Goal: Task Accomplishment & Management: Use online tool/utility

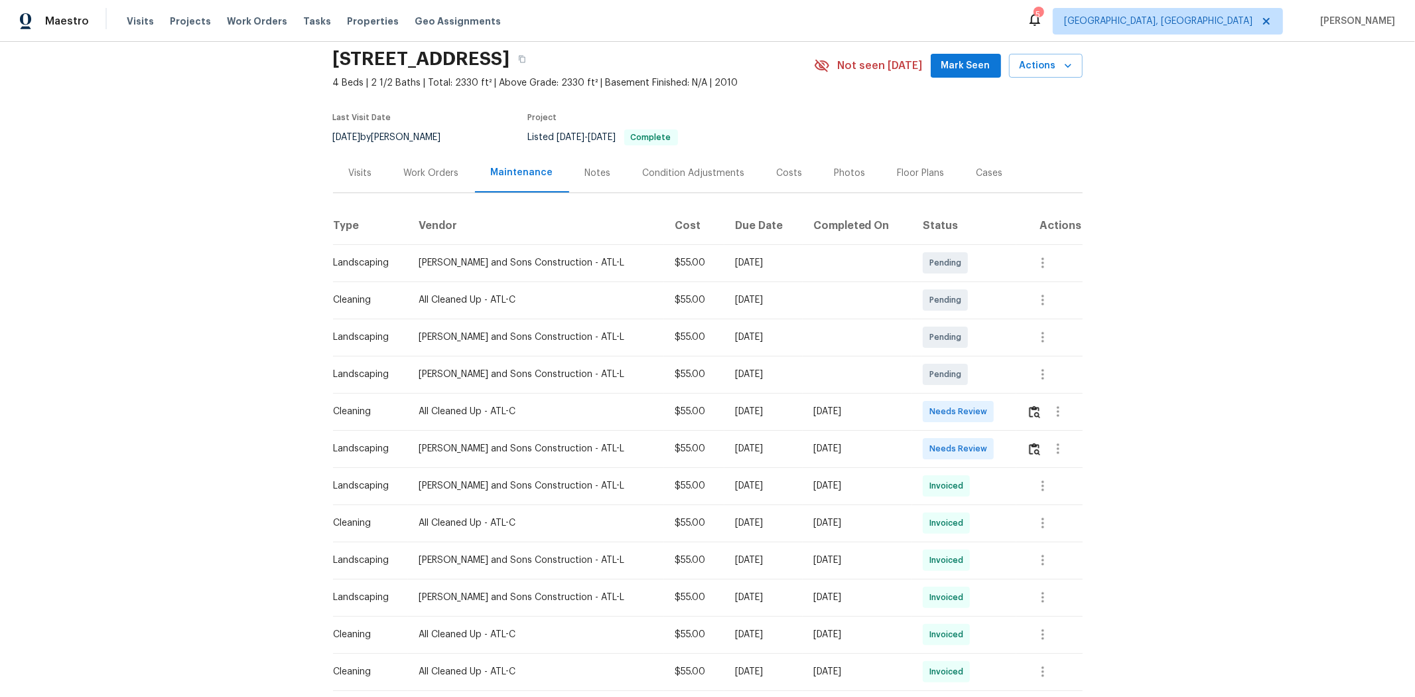
scroll to position [74, 0]
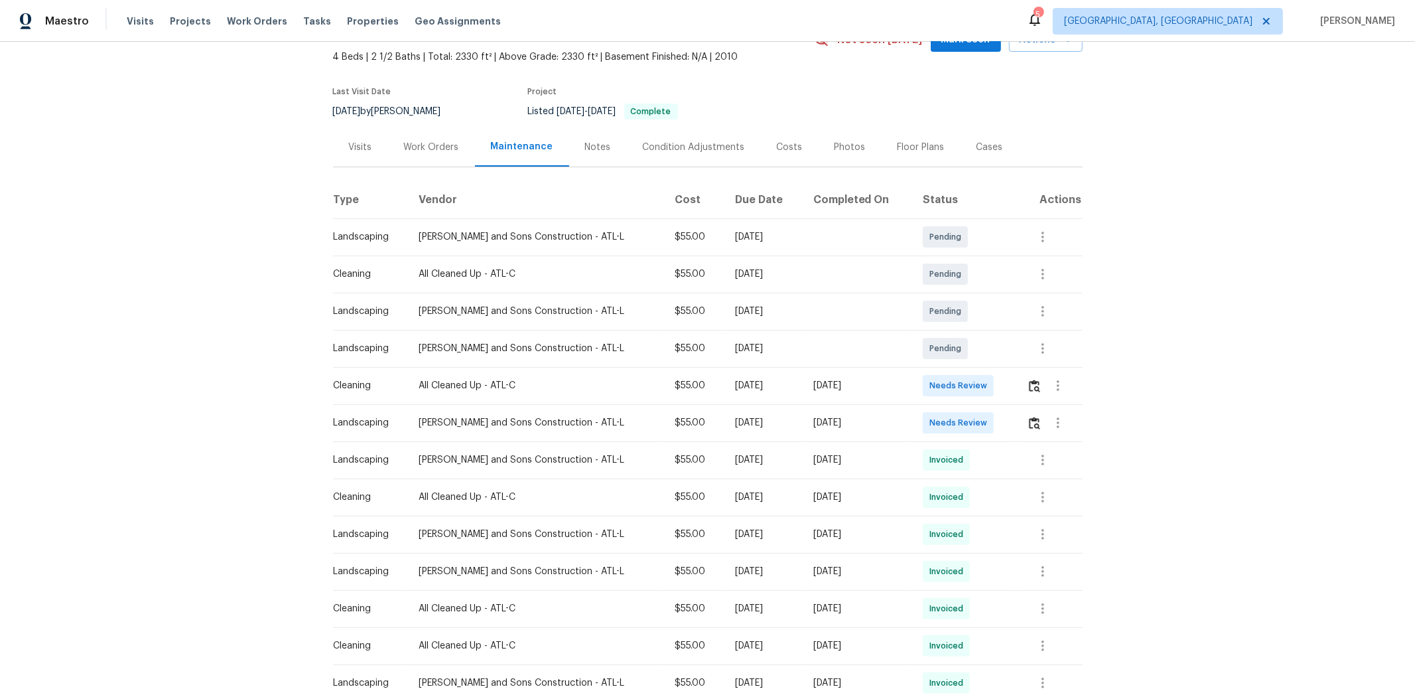
drag, startPoint x: 664, startPoint y: 391, endPoint x: 877, endPoint y: 392, distance: 212.9
click at [876, 392] on tr "Cleaning All Cleaned Up - ATL-C $55.00 Mon, Oct 06 2025 Mon, Oct 13 2025 Needs …" at bounding box center [708, 385] width 750 height 37
click at [949, 391] on span "Needs Review" at bounding box center [960, 385] width 63 height 13
click at [1006, 386] on img "button" at bounding box center [1034, 385] width 11 height 13
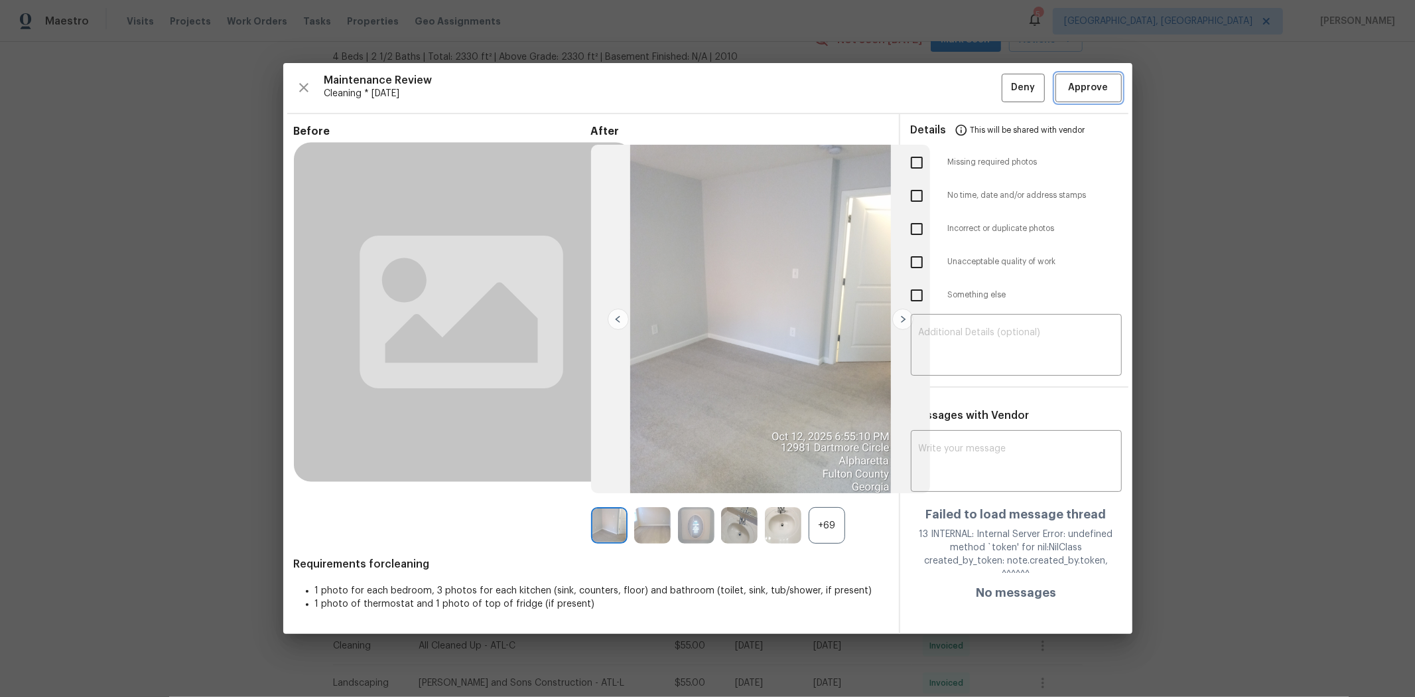
click at [1006, 85] on span "Approve" at bounding box center [1089, 88] width 40 height 17
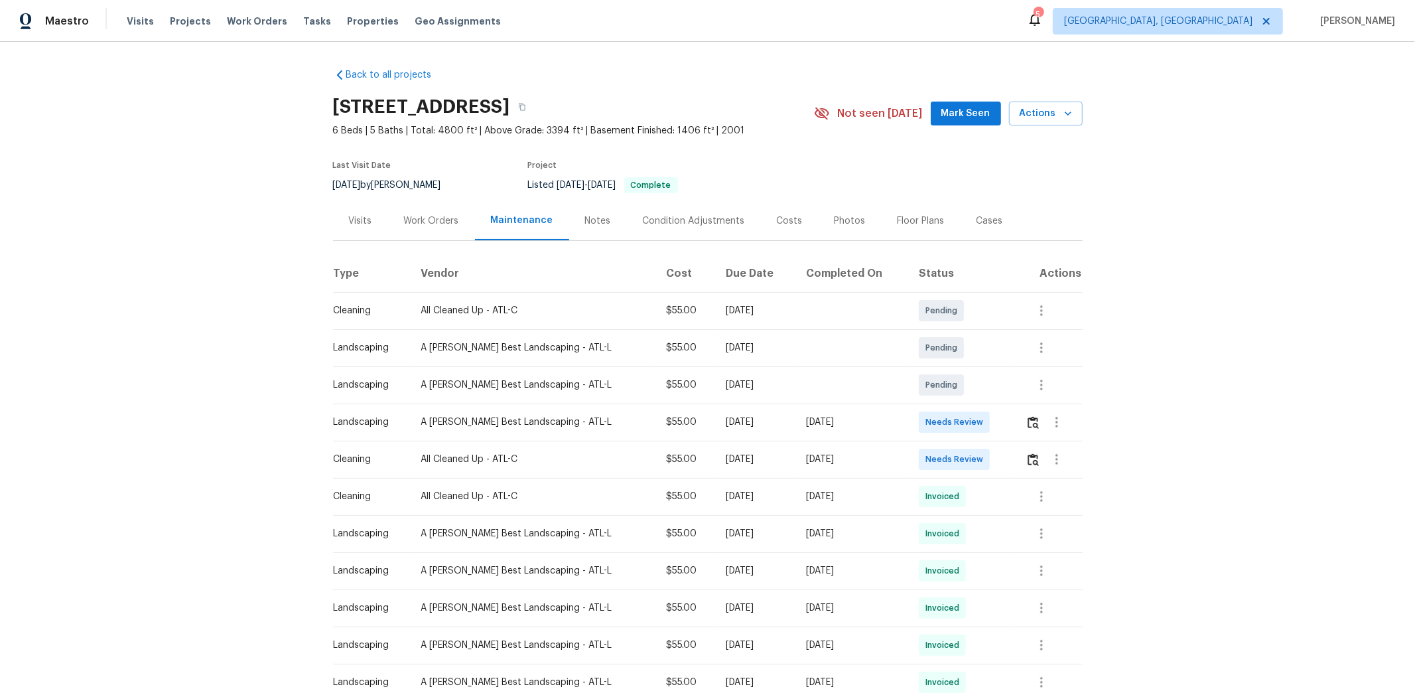
click at [1006, 463] on td at bounding box center [1049, 458] width 68 height 37
click at [1006, 456] on img "button" at bounding box center [1033, 459] width 11 height 13
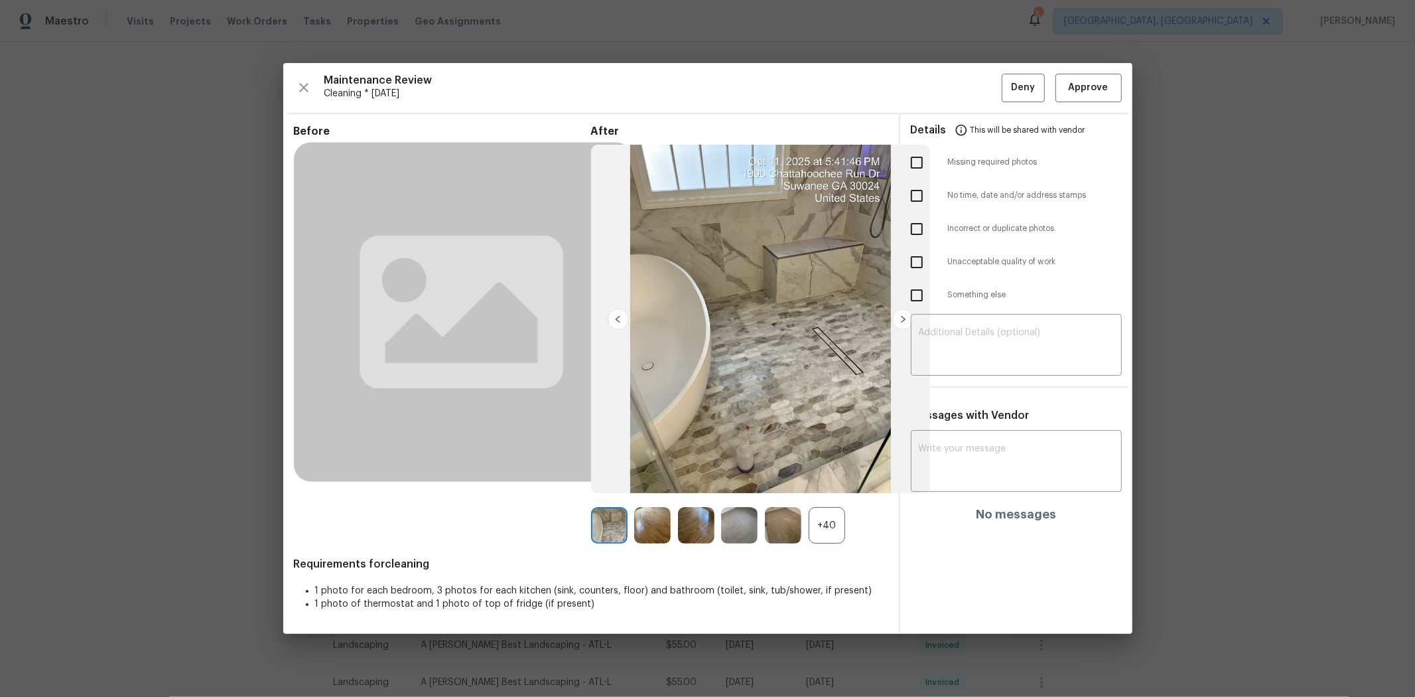
click at [921, 261] on input "checkbox" at bounding box center [917, 262] width 28 height 28
checkbox input "true"
click at [978, 339] on textarea at bounding box center [1016, 346] width 195 height 37
paste textarea "Maintenance Audit Team: Hello! Unfortunately, this cleaning visit completed on …"
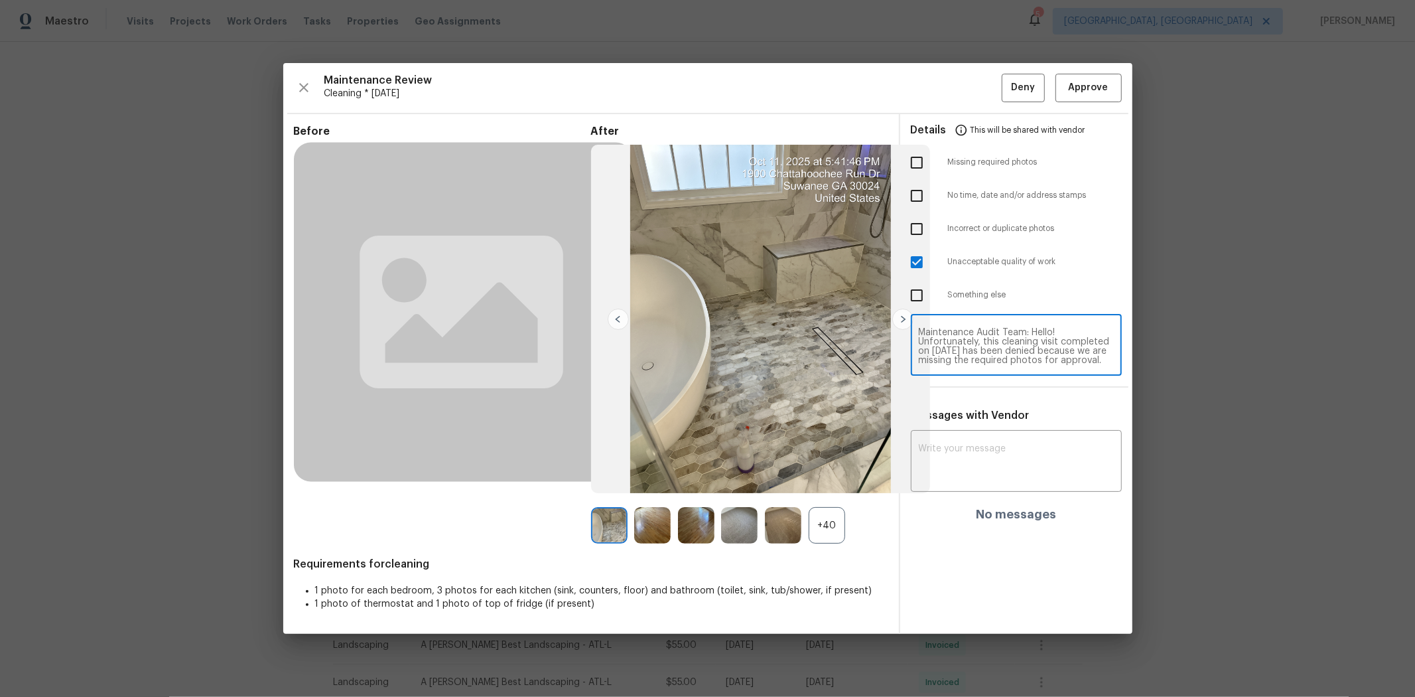
scroll to position [130, 0]
type textarea "Maintenance Audit Team: Hello! Unfortunately, this cleaning visit completed on …"
click at [996, 456] on textarea at bounding box center [1016, 462] width 195 height 37
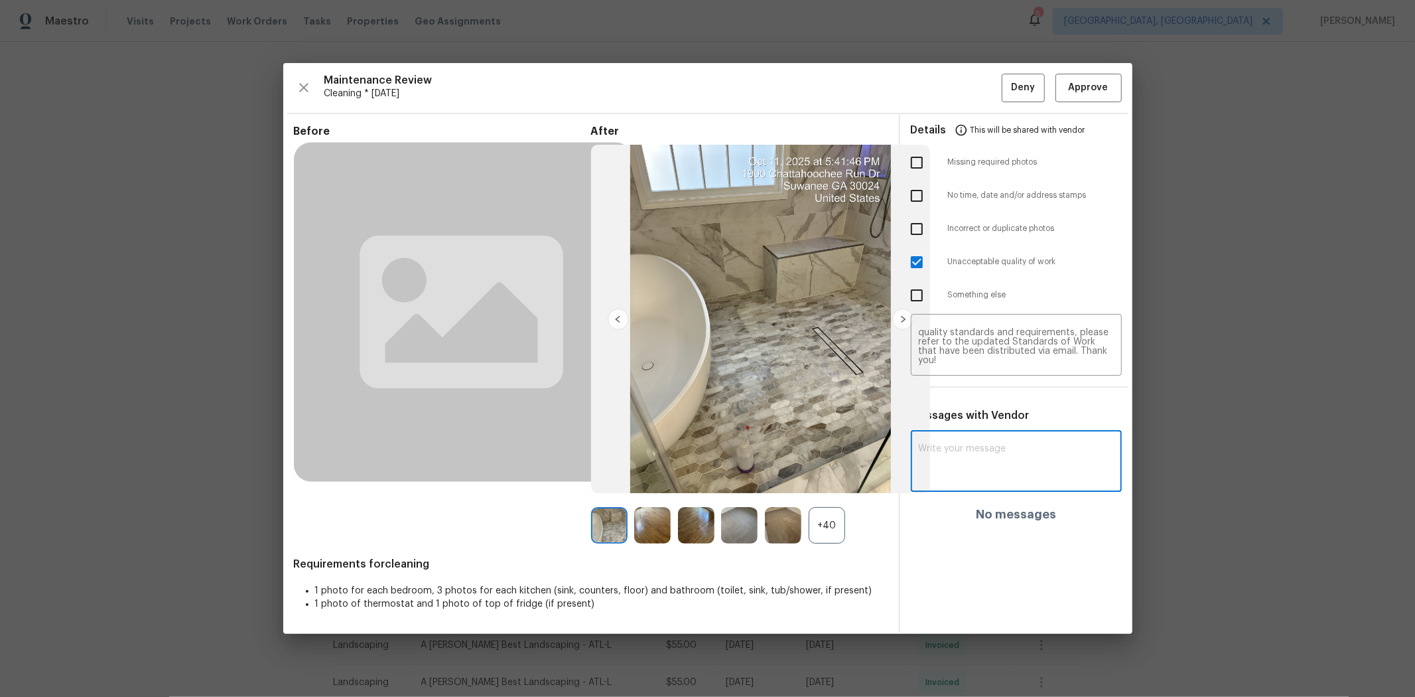
paste textarea "Maintenance Audit Team: Hello! Unfortunately, this cleaning visit completed on …"
type textarea "Maintenance Audit Team: Hello! Unfortunately, this cleaning visit completed on …"
click at [1006, 466] on span "Post" at bounding box center [1092, 466] width 21 height 17
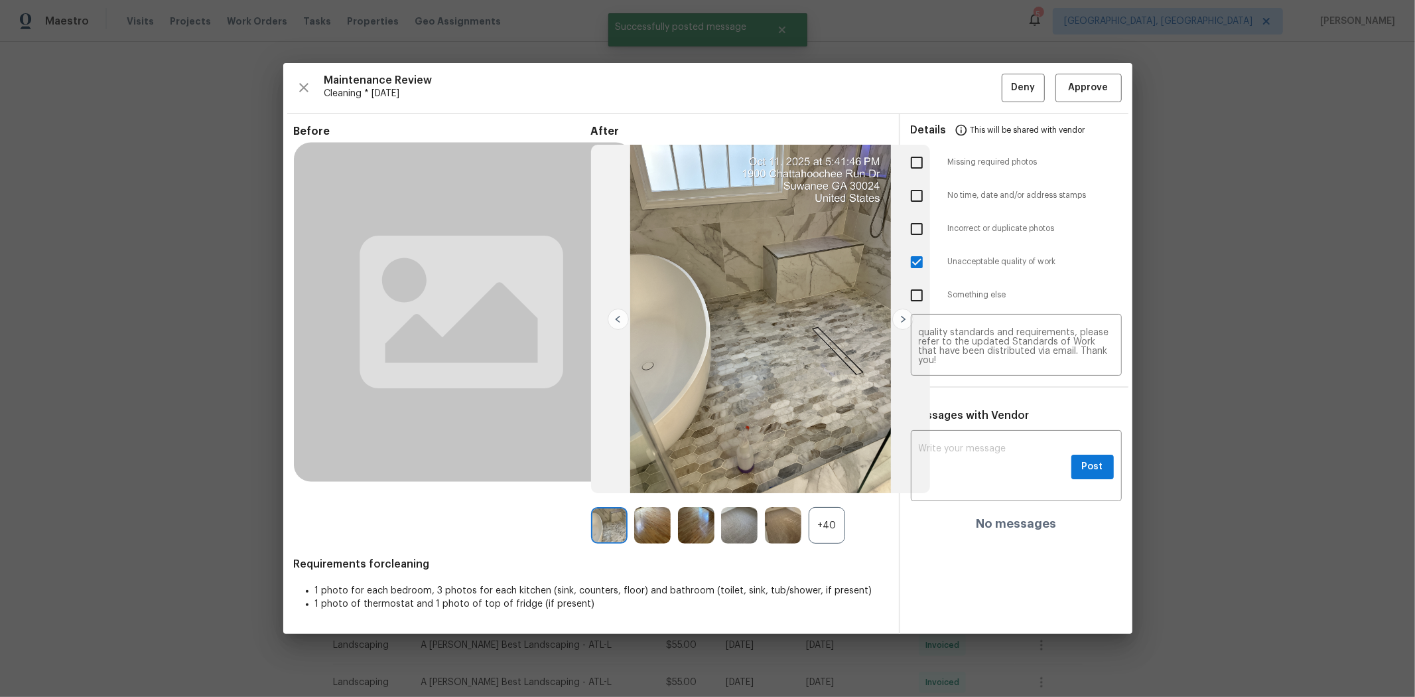
scroll to position [0, 0]
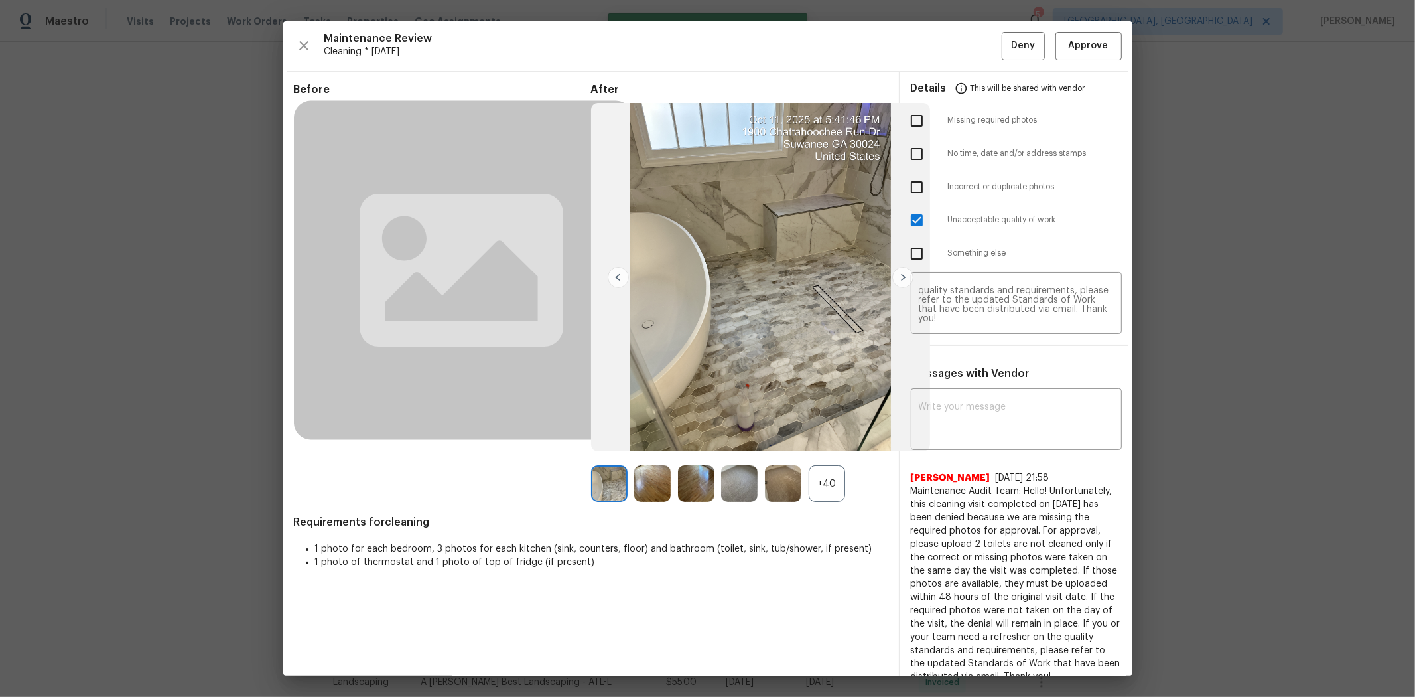
click at [1006, 90] on span "This will be shared with vendor" at bounding box center [1027, 88] width 115 height 32
click at [1006, 40] on span "Deny" at bounding box center [1023, 46] width 24 height 17
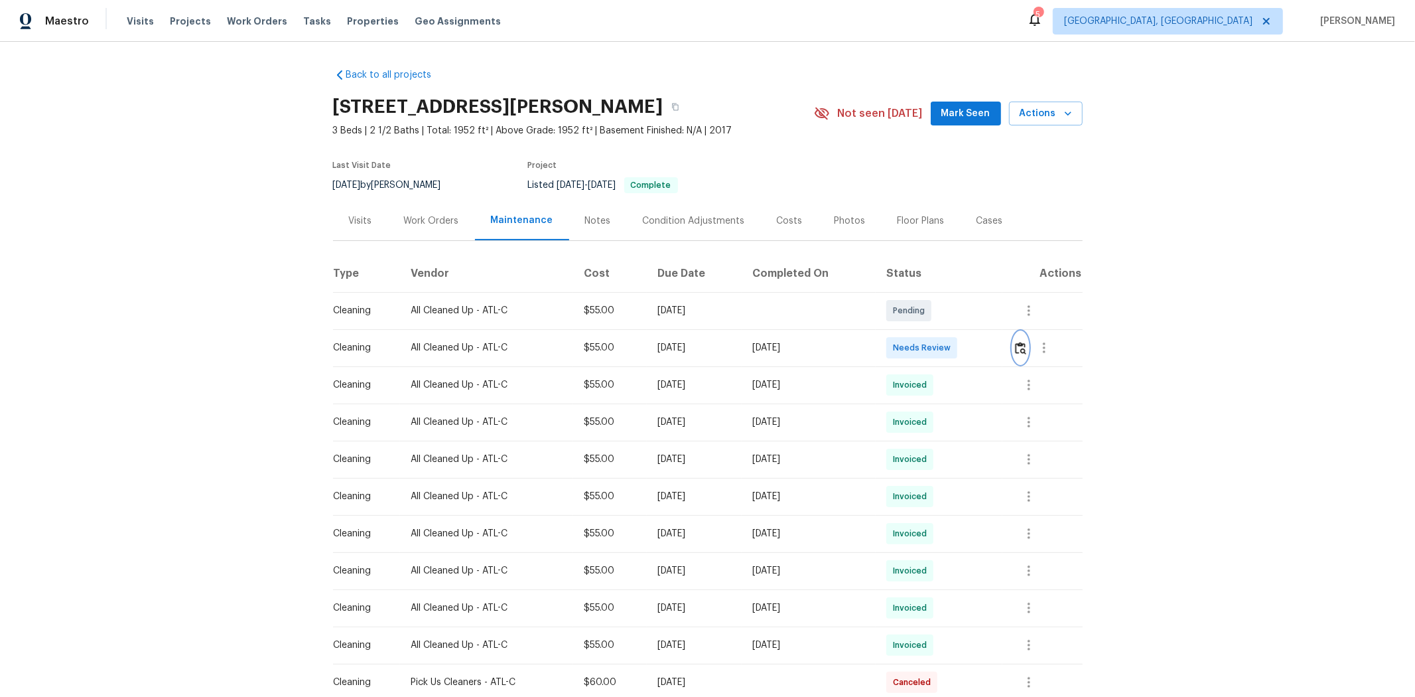
click at [761, 346] on img "button" at bounding box center [1020, 348] width 11 height 13
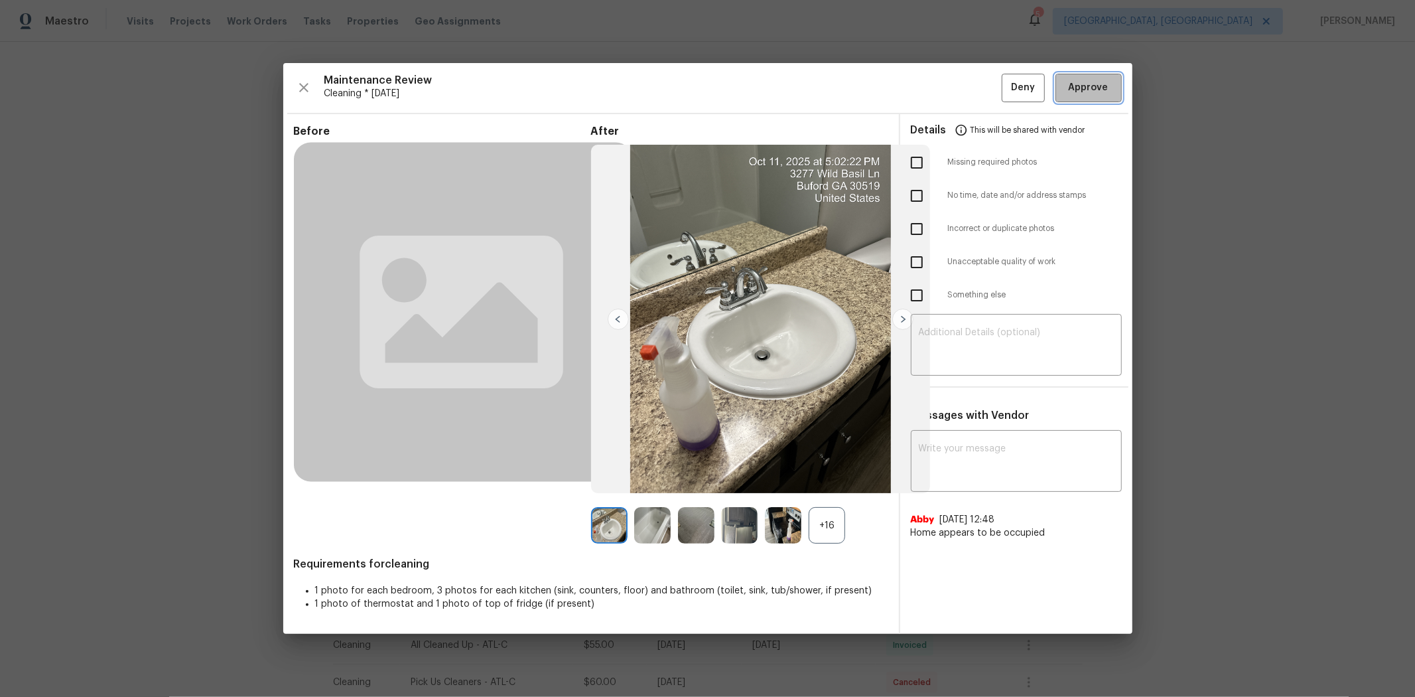
click at [761, 83] on span "Approve" at bounding box center [1089, 88] width 40 height 17
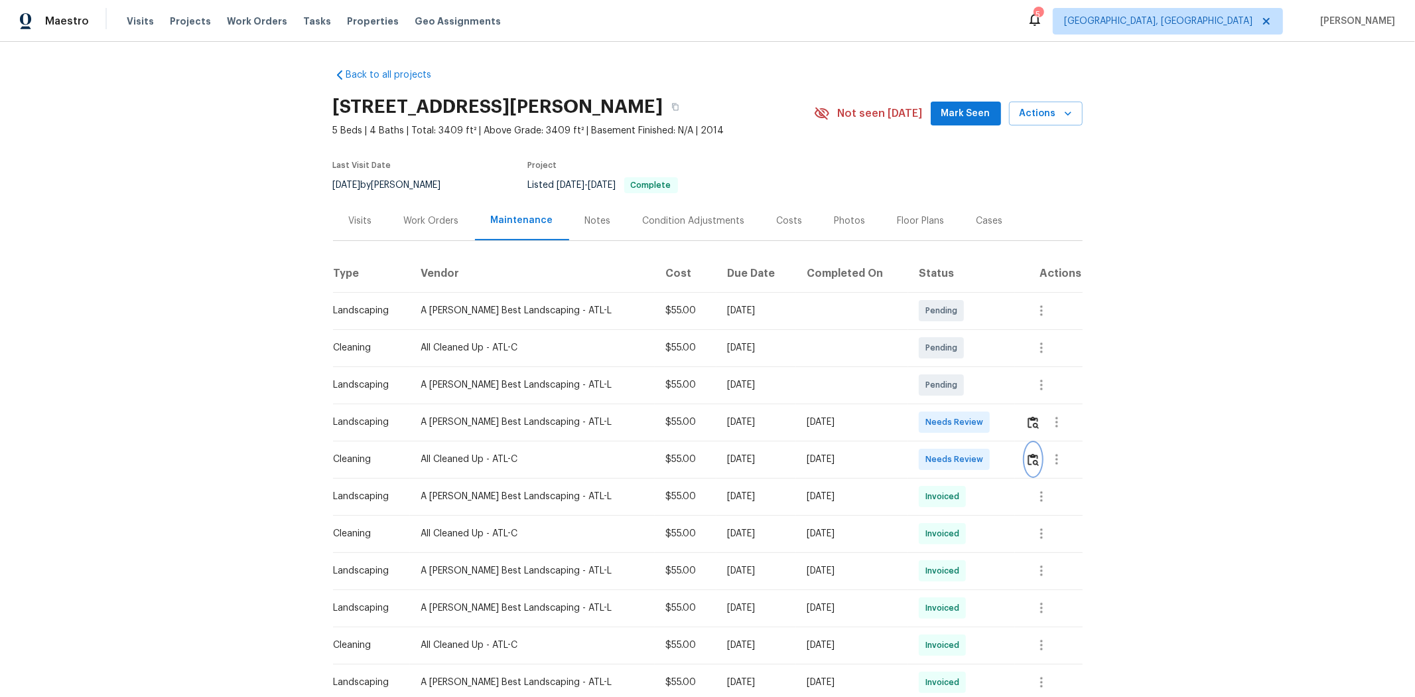
click at [761, 445] on img "button" at bounding box center [1033, 459] width 11 height 13
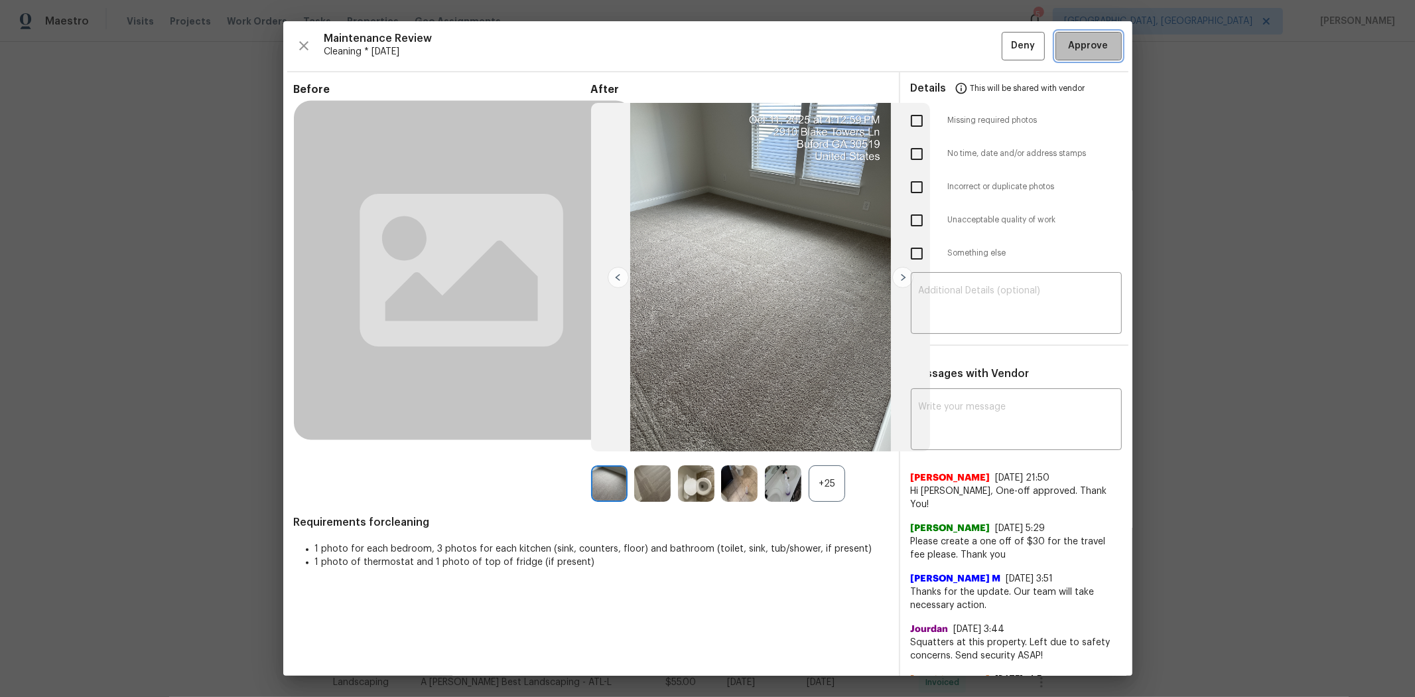
click at [761, 41] on span "Approve" at bounding box center [1089, 46] width 40 height 17
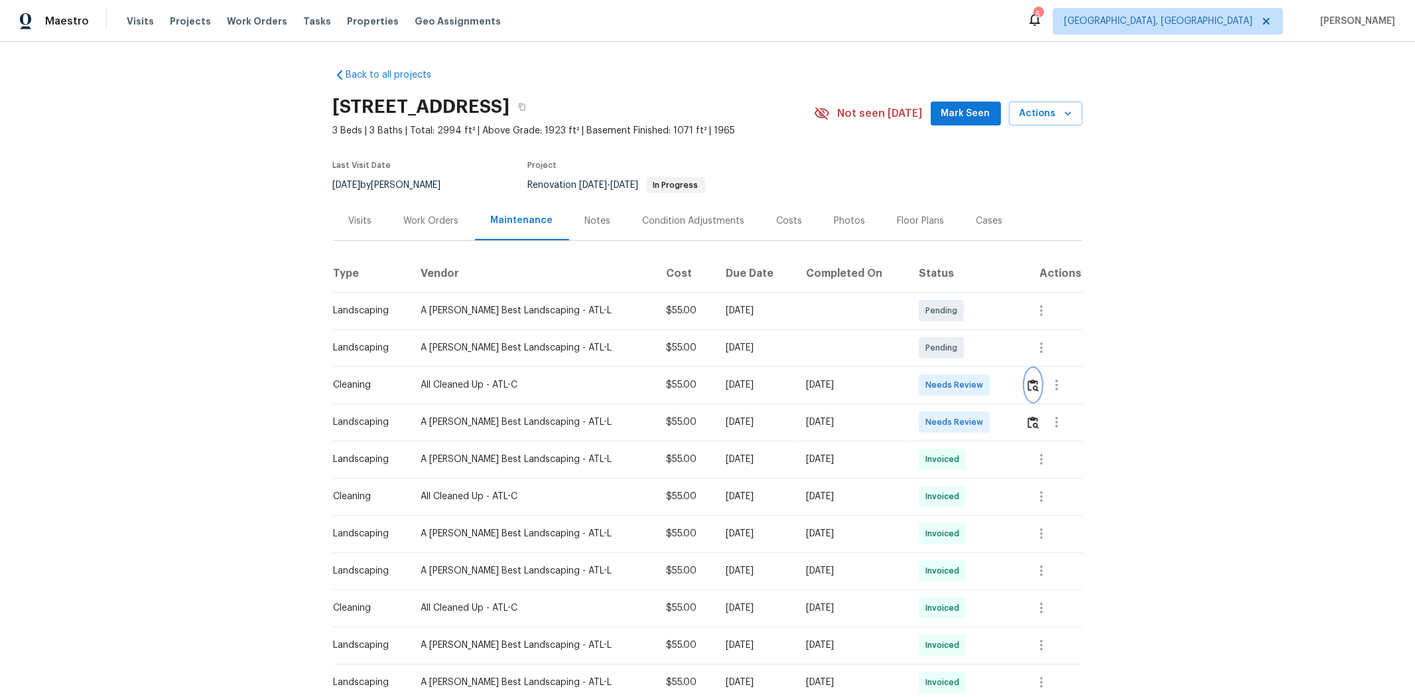
click at [761, 391] on button "button" at bounding box center [1033, 385] width 15 height 32
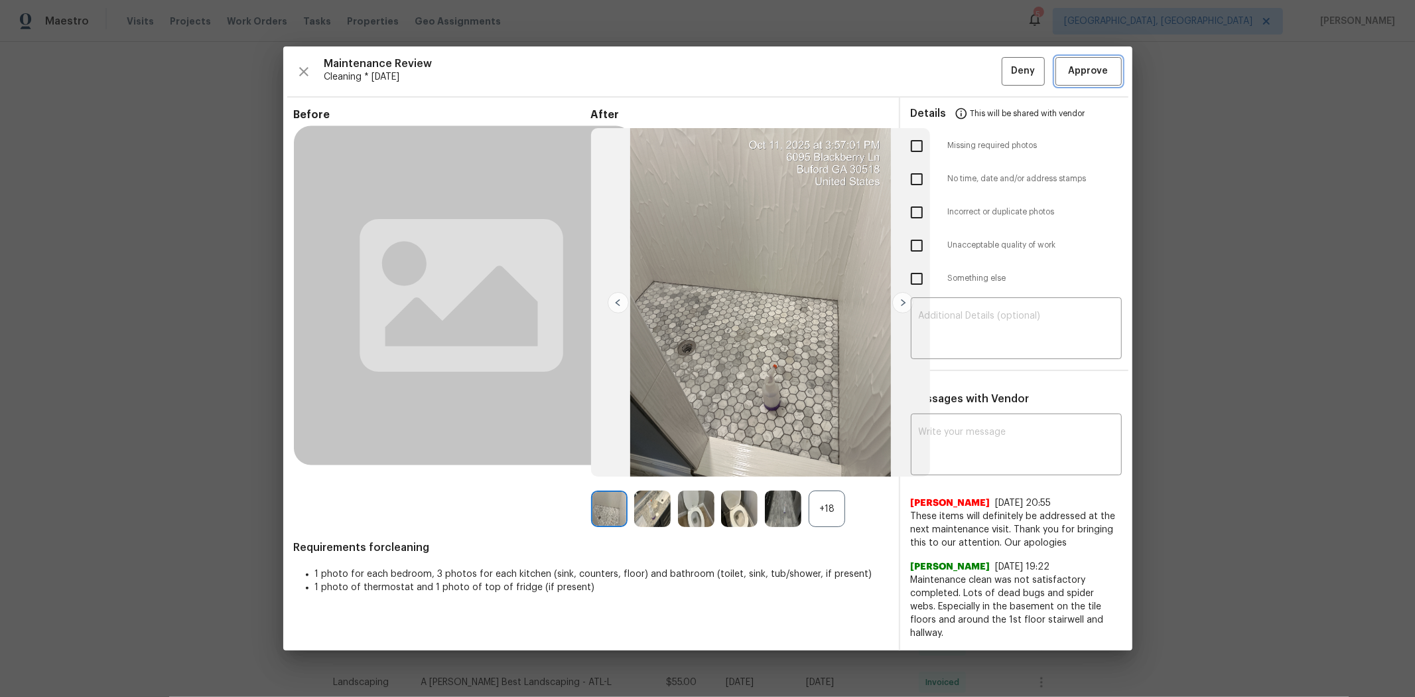
click at [761, 78] on span "Approve" at bounding box center [1089, 71] width 40 height 17
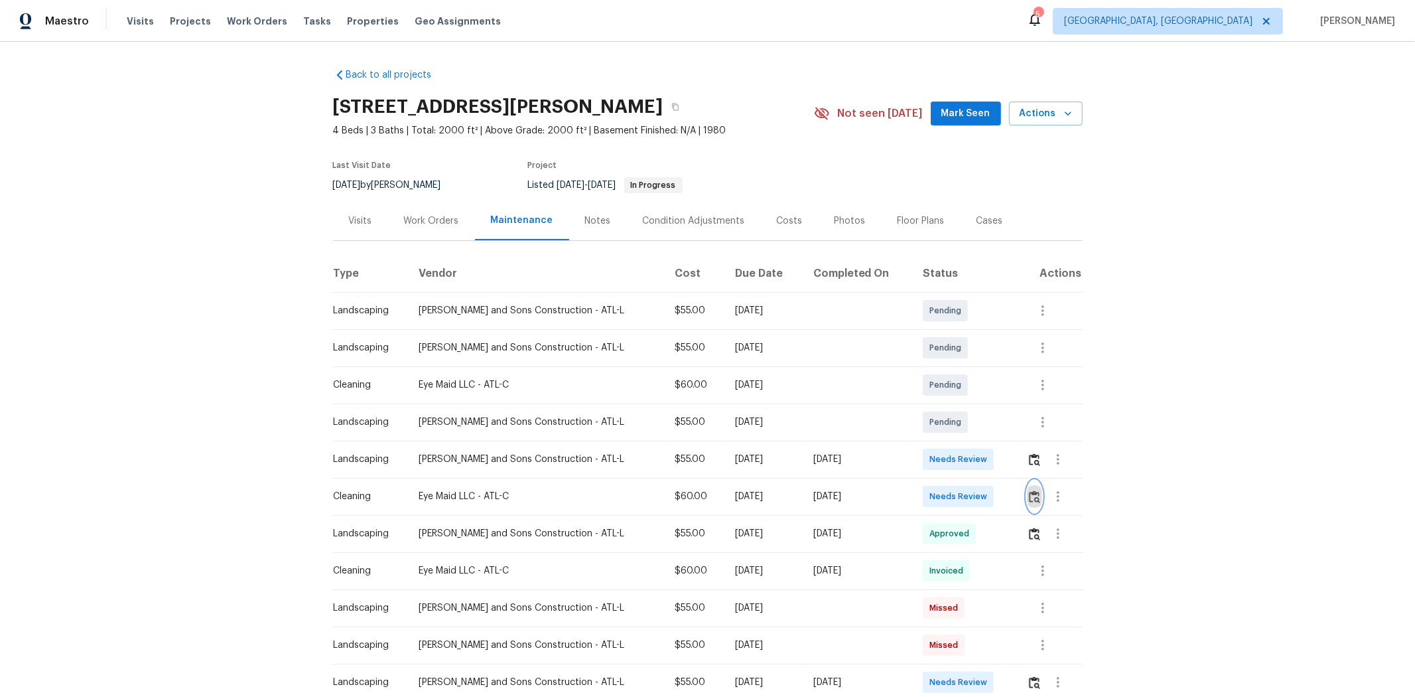
click at [1006, 466] on img "button" at bounding box center [1034, 496] width 11 height 13
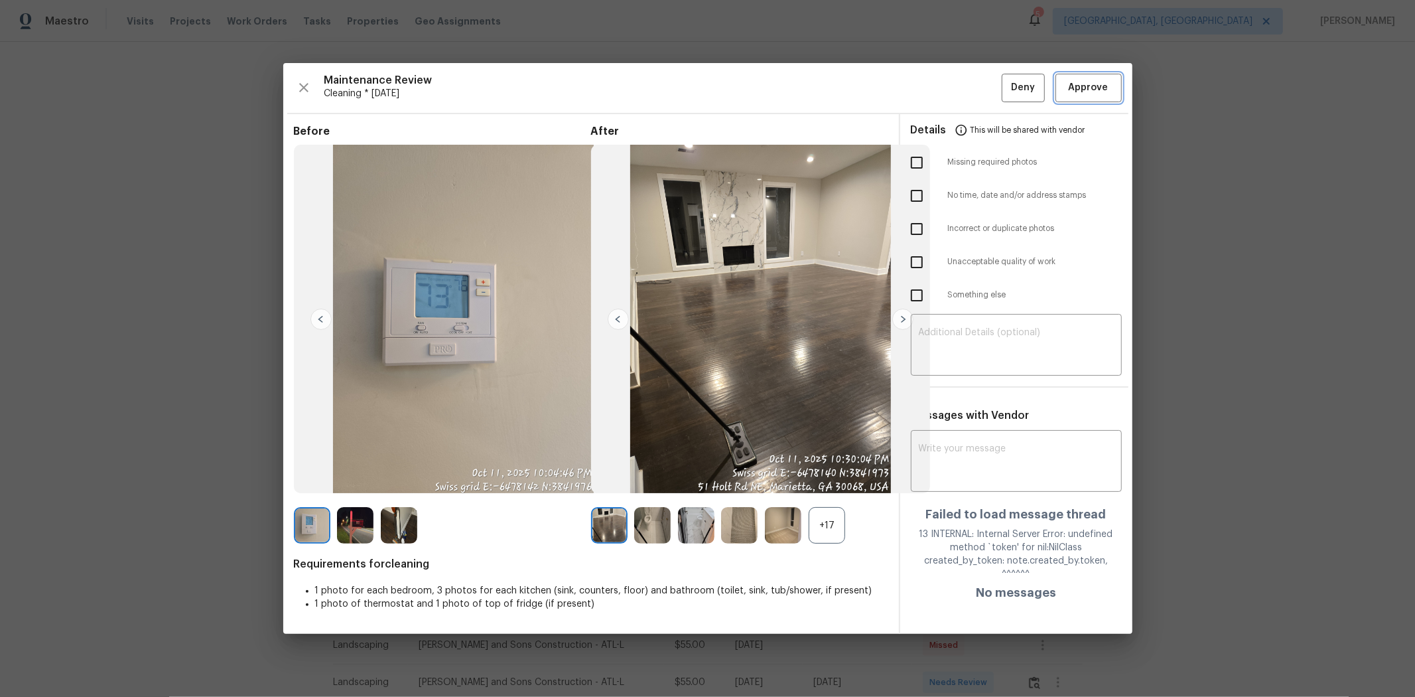
drag, startPoint x: 1089, startPoint y: 89, endPoint x: 1098, endPoint y: 97, distance: 11.7
click at [1006, 88] on span "Approve" at bounding box center [1089, 88] width 40 height 17
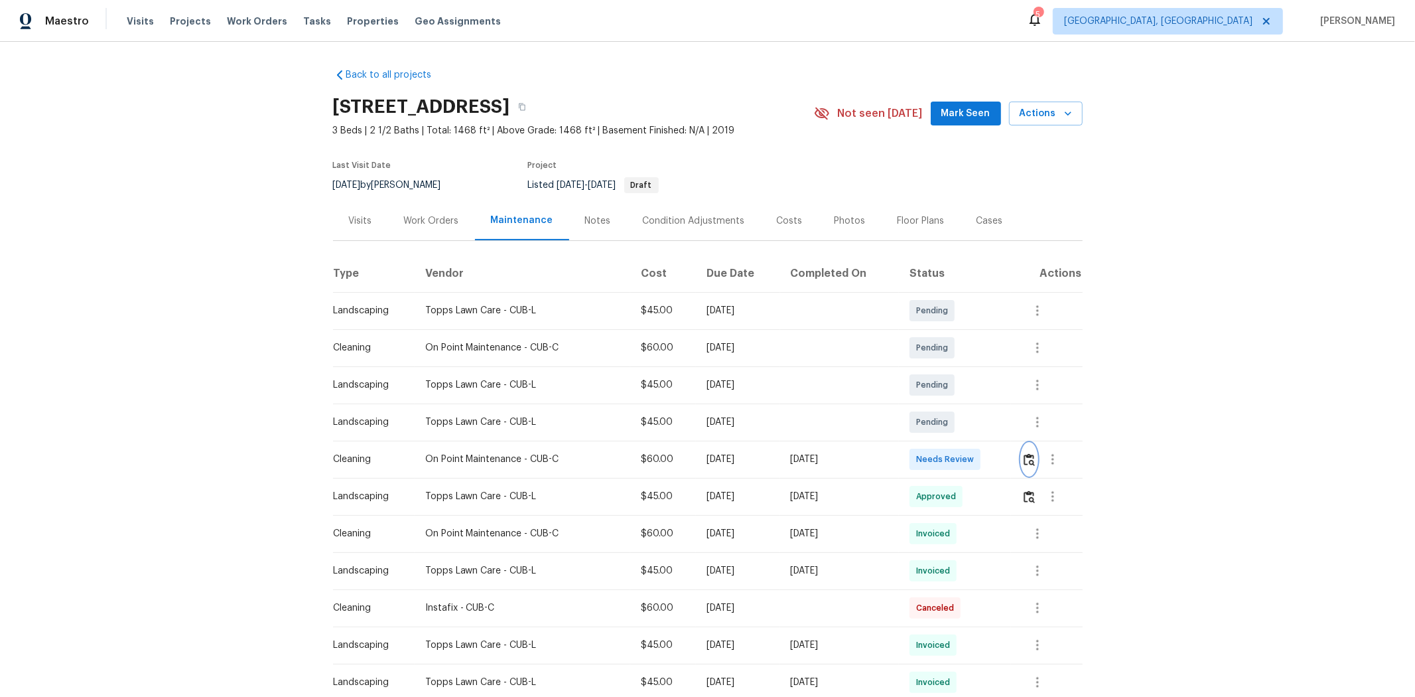
click at [1006, 464] on img "button" at bounding box center [1029, 459] width 11 height 13
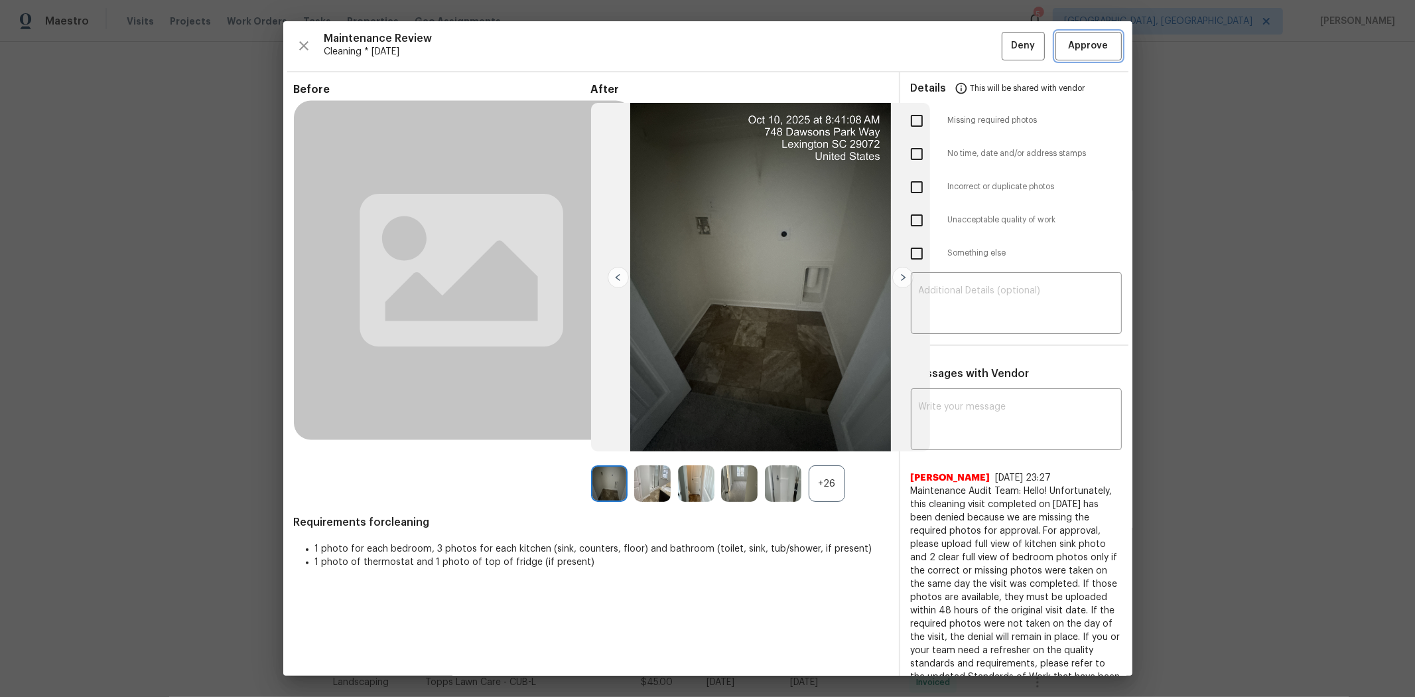
click at [1006, 43] on span "Approve" at bounding box center [1089, 46] width 40 height 17
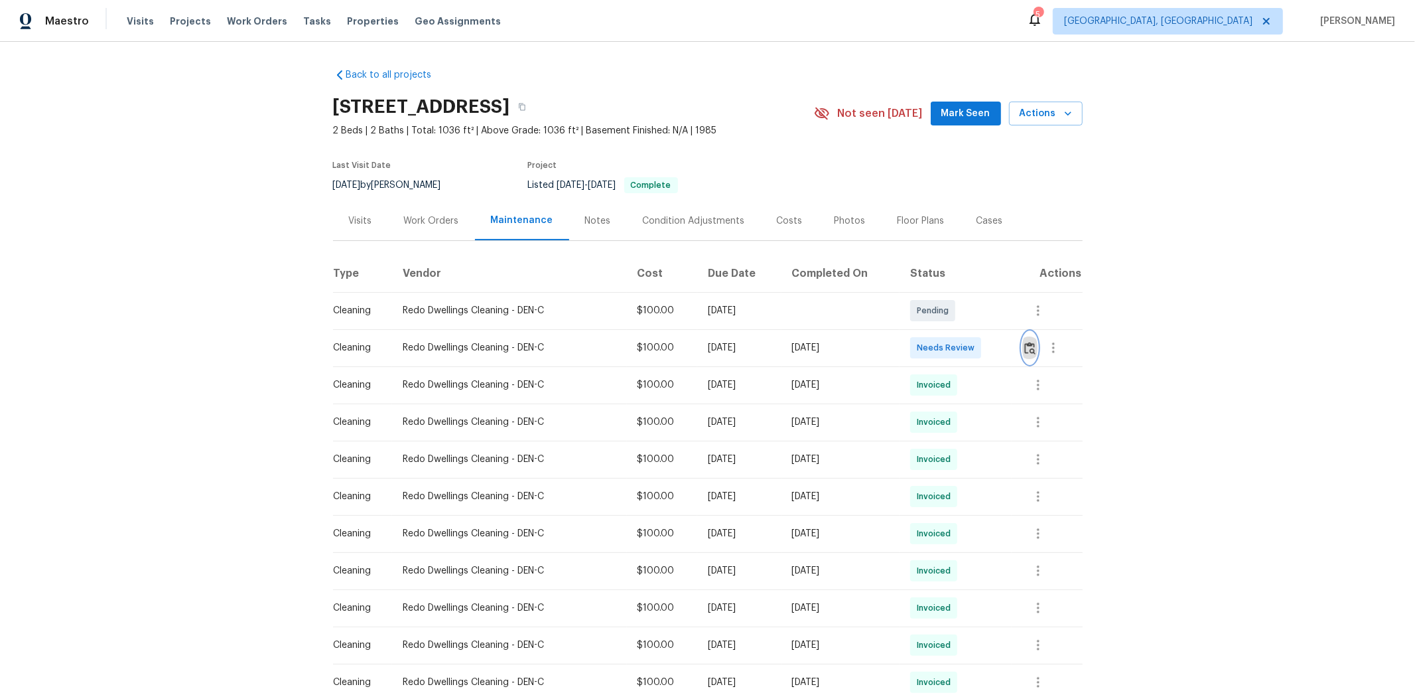
click at [1006, 348] on img "button" at bounding box center [1029, 348] width 11 height 13
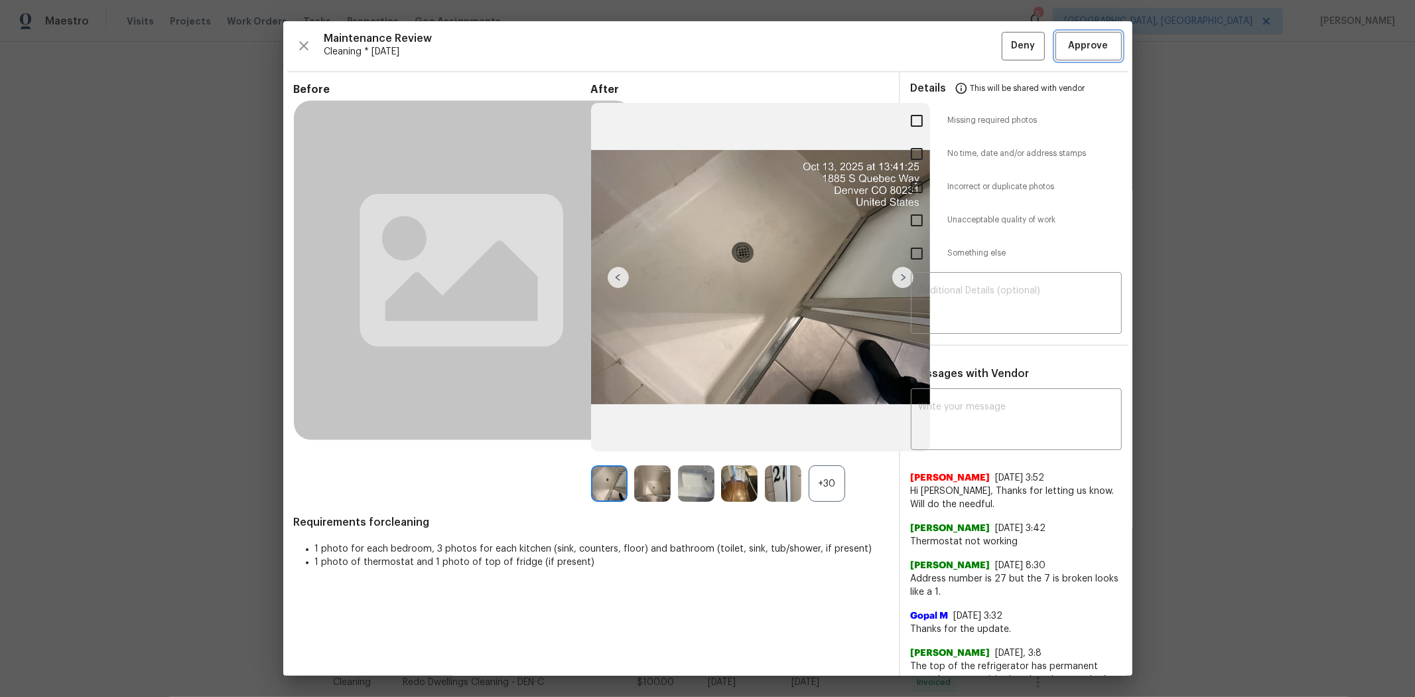
click at [1006, 43] on span "Approve" at bounding box center [1089, 46] width 40 height 17
